Goal: Information Seeking & Learning: Learn about a topic

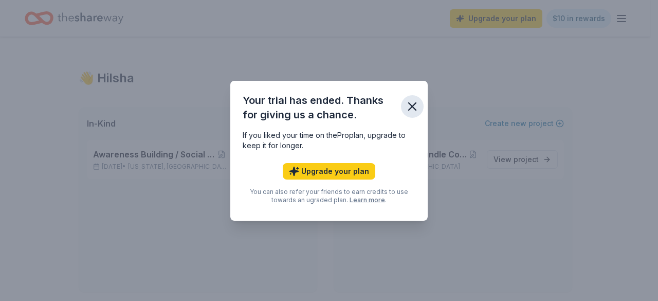
click at [415, 101] on icon "button" at bounding box center [412, 106] width 14 height 14
click at [411, 105] on icon "button" at bounding box center [412, 106] width 7 height 7
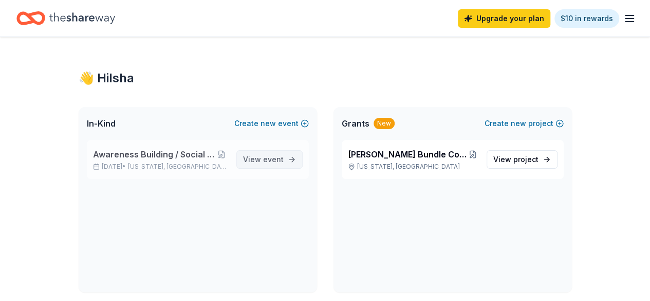
click at [287, 166] on link "View event" at bounding box center [269, 159] width 66 height 19
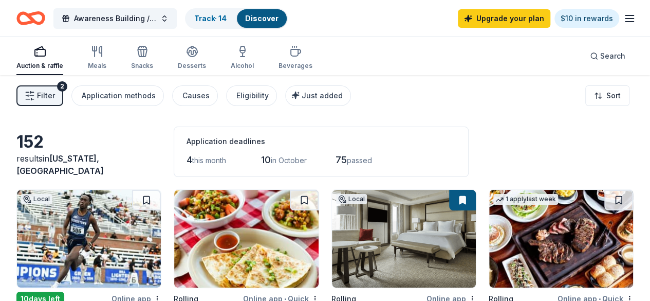
scroll to position [92, 0]
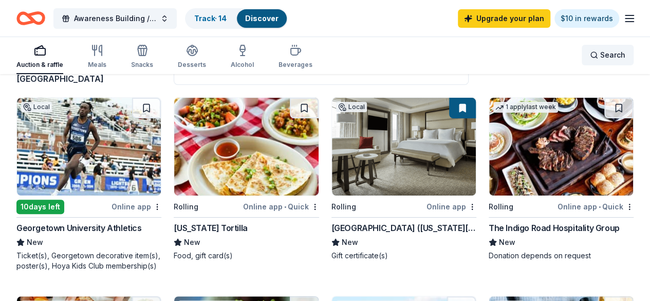
click at [600, 55] on span "Search" at bounding box center [612, 55] width 25 height 12
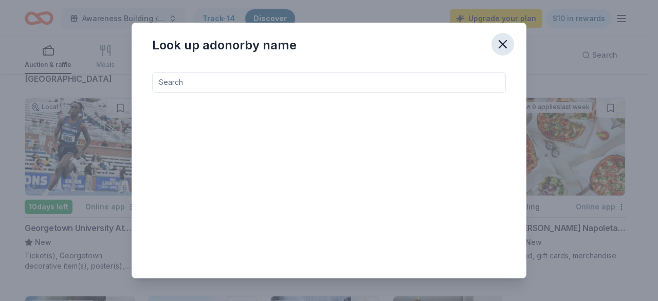
click at [504, 43] on icon "button" at bounding box center [502, 44] width 7 height 7
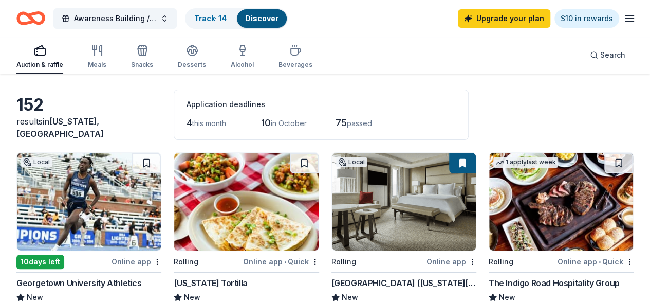
scroll to position [0, 0]
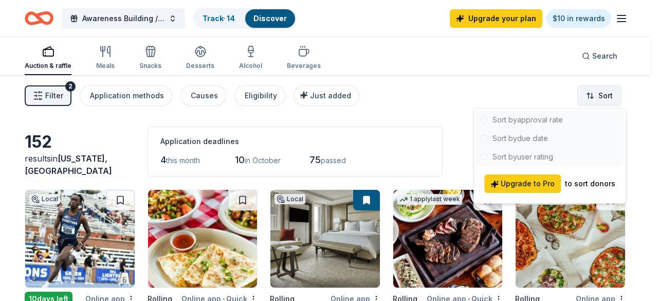
click at [603, 102] on html "Awareness Building / Social Engagement Event Track · 14 Discover Upgrade your p…" at bounding box center [329, 150] width 658 height 301
click at [388, 108] on html "Awareness Building / Social Engagement Event Track · 14 Discover Upgrade your p…" at bounding box center [329, 150] width 658 height 301
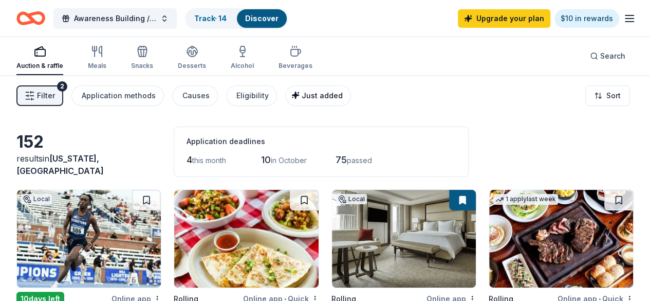
click at [328, 88] on button "Just added" at bounding box center [318, 95] width 66 height 21
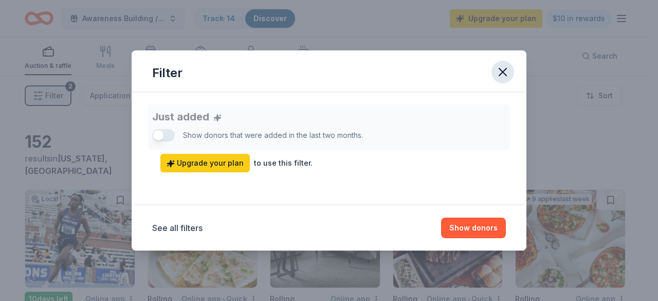
click at [508, 71] on icon "button" at bounding box center [503, 72] width 14 height 14
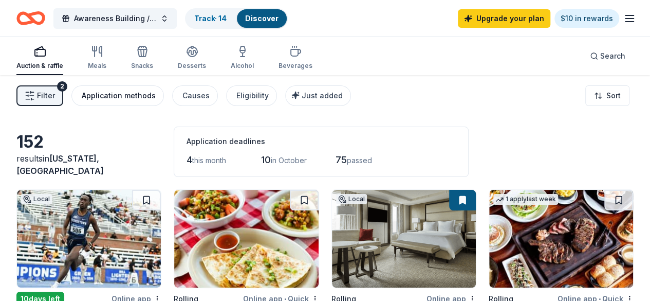
click at [162, 99] on button "Application methods" at bounding box center [117, 95] width 93 height 21
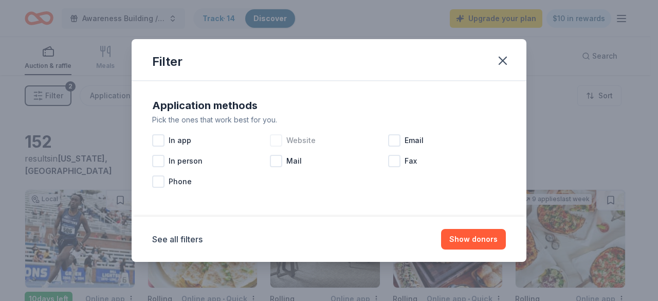
click at [291, 146] on div "Website" at bounding box center [329, 140] width 118 height 21
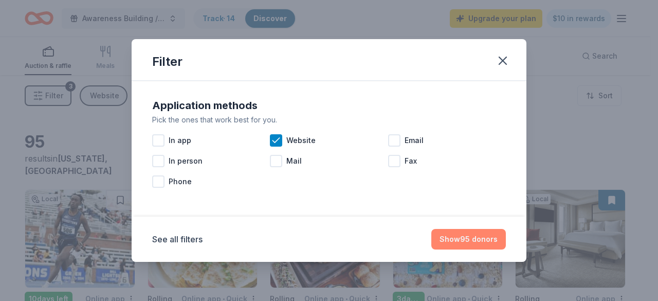
click at [463, 239] on button "Show 95 donors" at bounding box center [468, 239] width 75 height 21
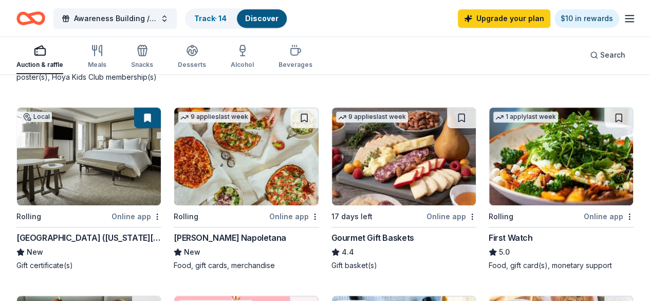
scroll to position [277, 0]
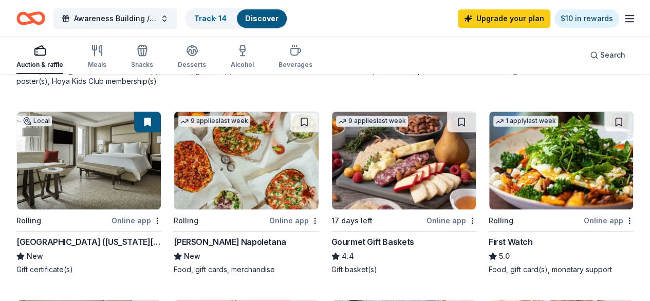
click at [332, 130] on img at bounding box center [404, 161] width 144 height 98
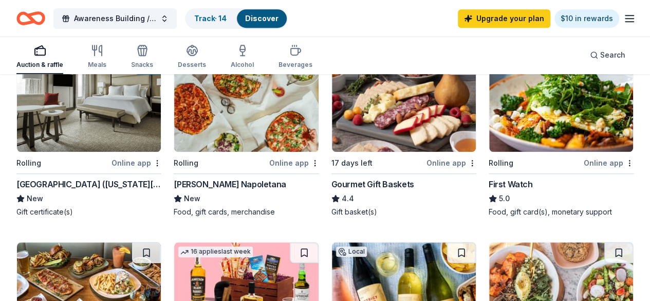
scroll to position [287, 0]
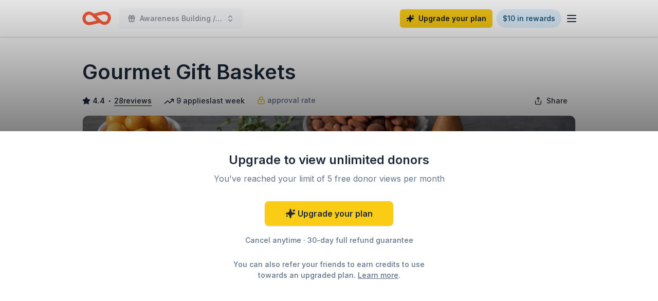
click at [279, 243] on div "Cancel anytime · 30-day full refund guarantee" at bounding box center [328, 240] width 267 height 12
click at [562, 79] on div "Upgrade to view unlimited donors You've reached your limit of 5 free donor view…" at bounding box center [329, 150] width 658 height 301
